Goal: Find specific page/section: Find specific page/section

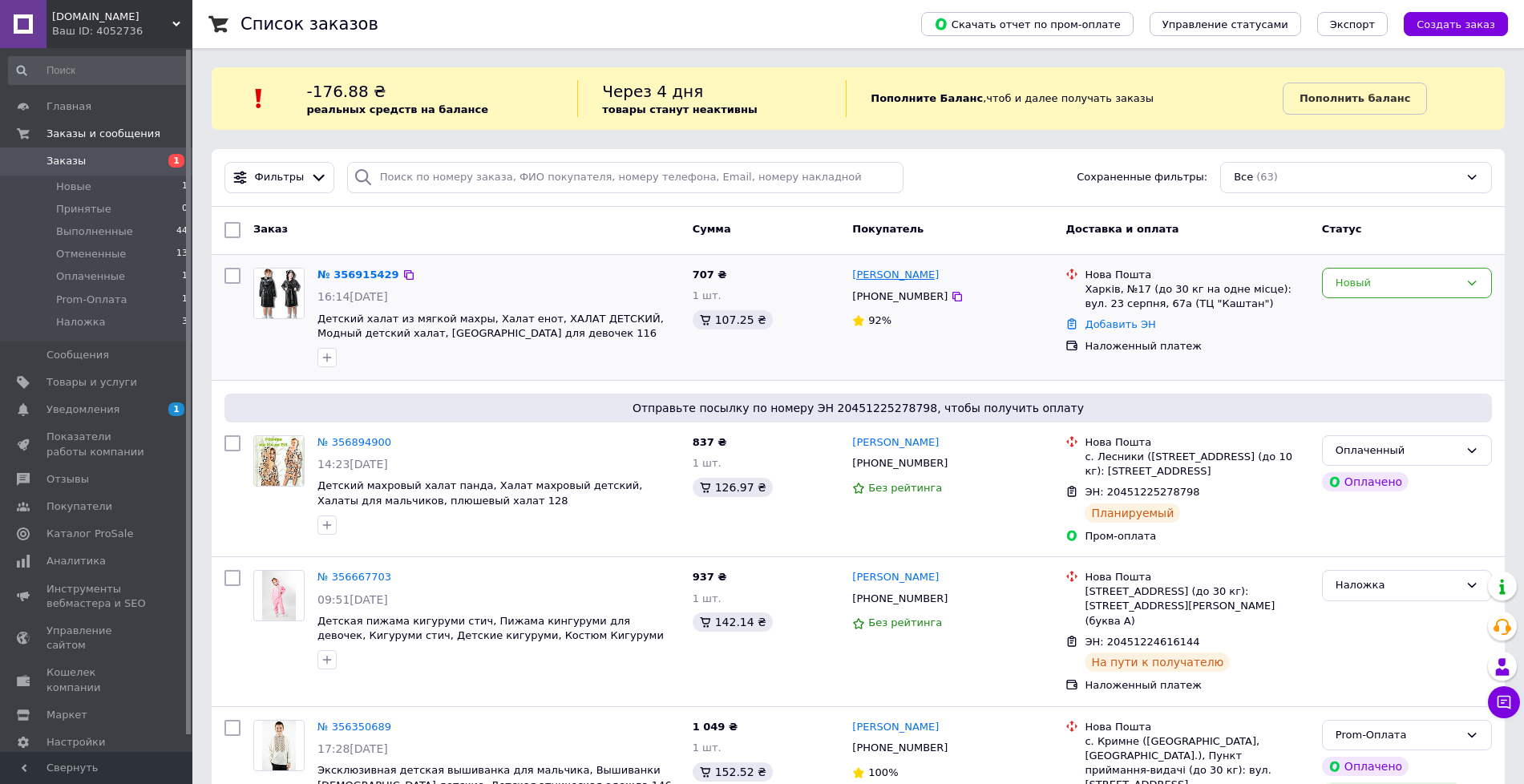
click at [890, 268] on link "[PERSON_NAME]" at bounding box center [894, 275] width 86 height 16
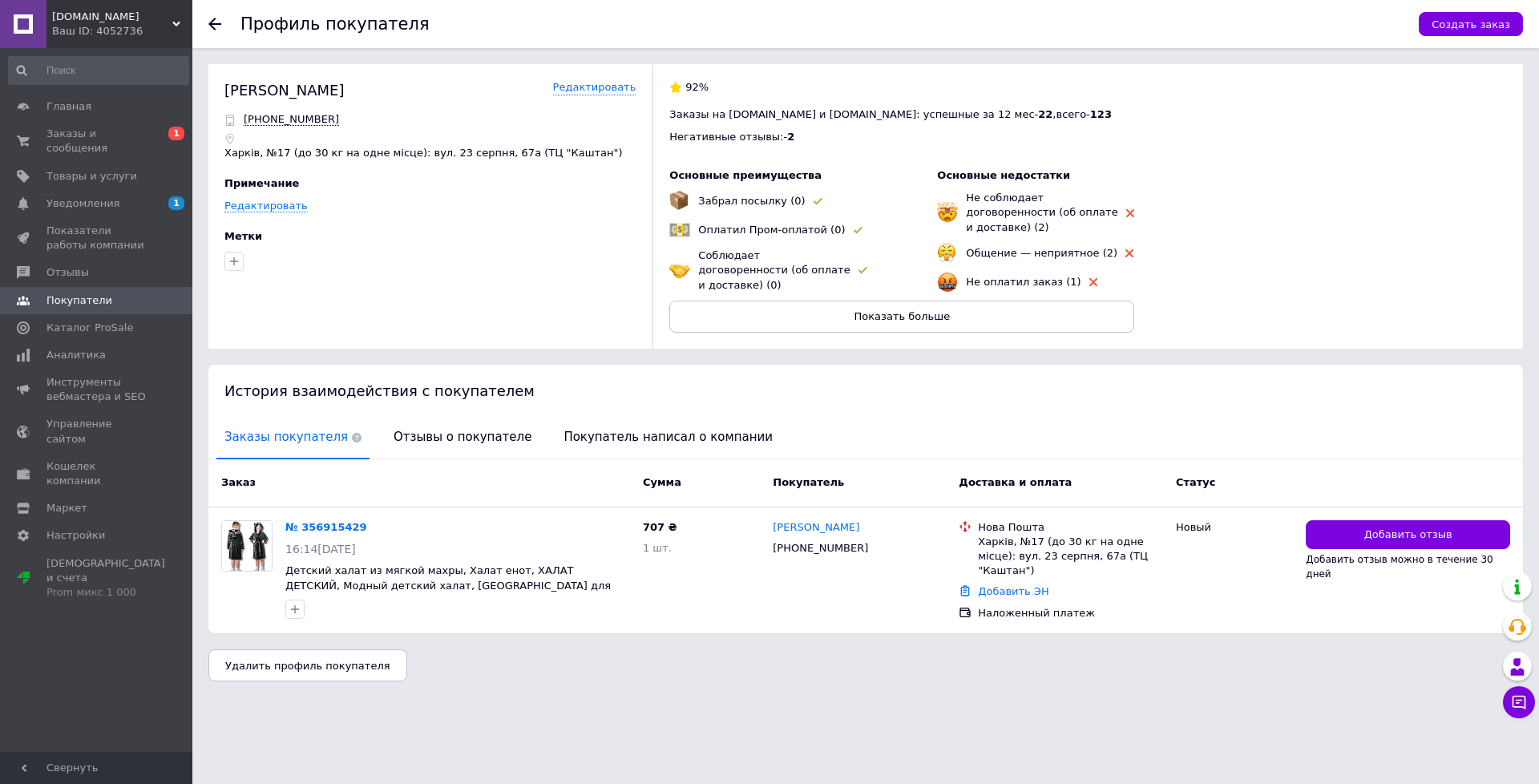
click at [217, 15] on div at bounding box center [224, 24] width 32 height 48
click at [220, 21] on icon at bounding box center [215, 24] width 13 height 13
